Goal: Transaction & Acquisition: Book appointment/travel/reservation

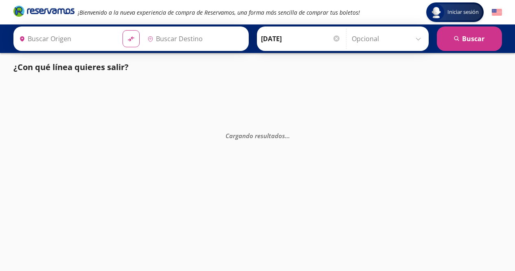
type input "[GEOGRAPHIC_DATA], [GEOGRAPHIC_DATA]"
type input "Santiago de Querétaro, [GEOGRAPHIC_DATA]"
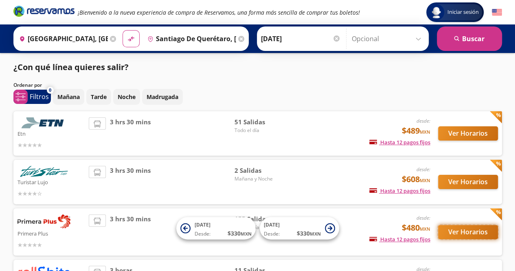
click at [471, 232] on button "Ver Horarios" at bounding box center [468, 232] width 60 height 14
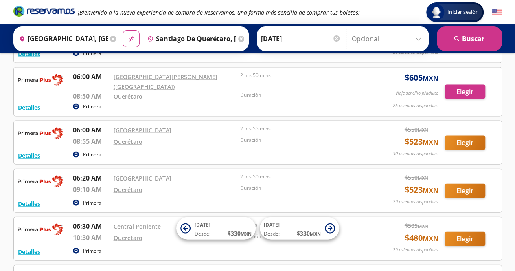
scroll to position [804, 0]
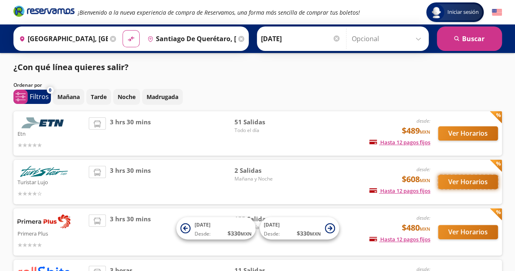
click at [479, 179] on button "Ver Horarios" at bounding box center [468, 182] width 60 height 14
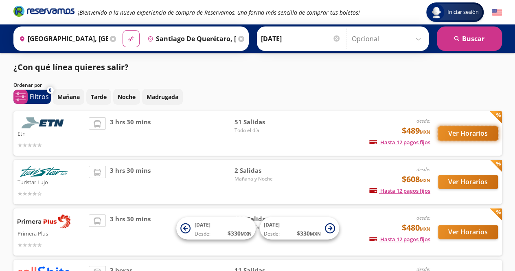
click at [458, 131] on button "Ver Horarios" at bounding box center [468, 133] width 60 height 14
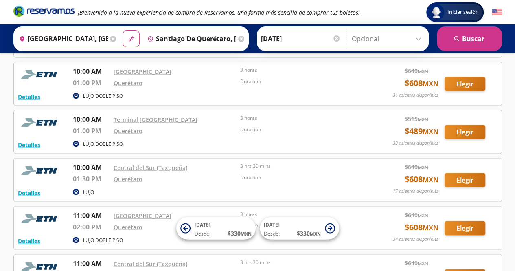
scroll to position [709, 0]
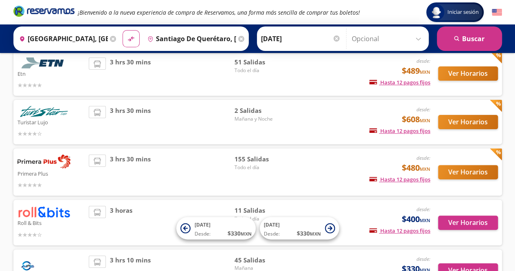
scroll to position [62, 0]
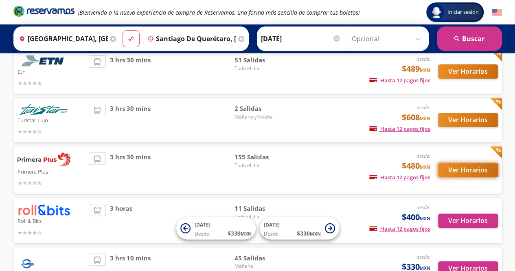
click at [458, 171] on button "Ver Horarios" at bounding box center [468, 170] width 60 height 14
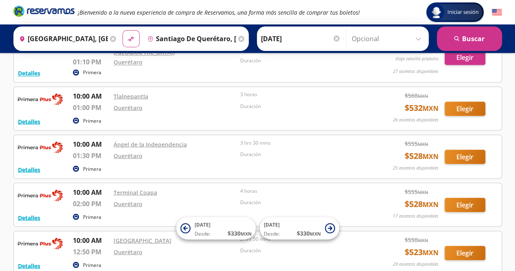
scroll to position [2219, 0]
